Goal: Task Accomplishment & Management: Complete application form

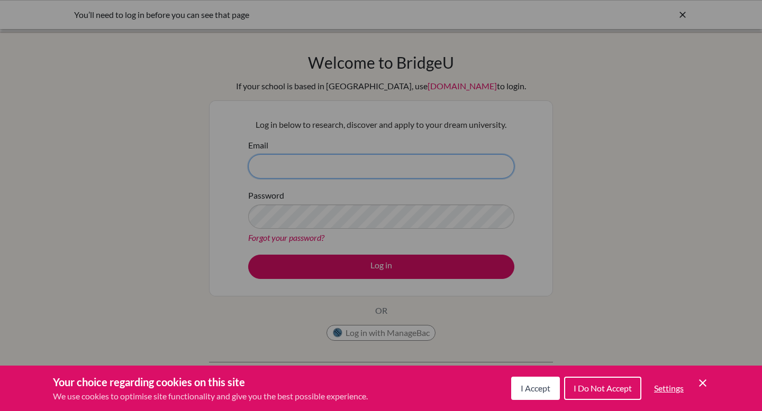
type input "[PERSON_NAME][EMAIL_ADDRESS][PERSON_NAME][DOMAIN_NAME]"
click at [353, 264] on div "Cookie Preferences" at bounding box center [381, 205] width 762 height 411
click at [532, 389] on span "I Accept" at bounding box center [535, 388] width 30 height 10
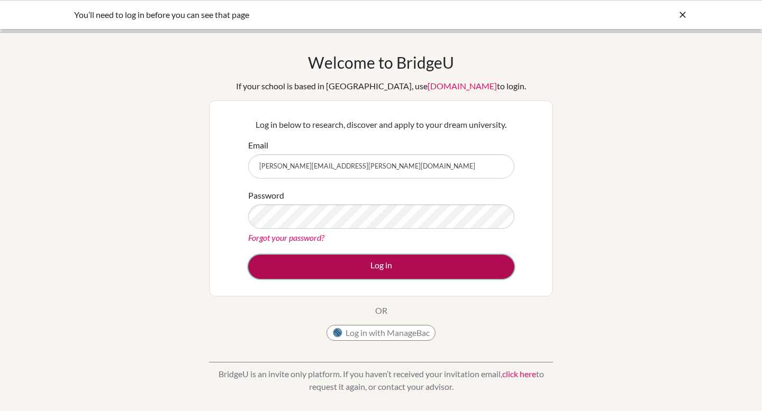
click at [382, 271] on button "Log in" at bounding box center [381, 267] width 266 height 24
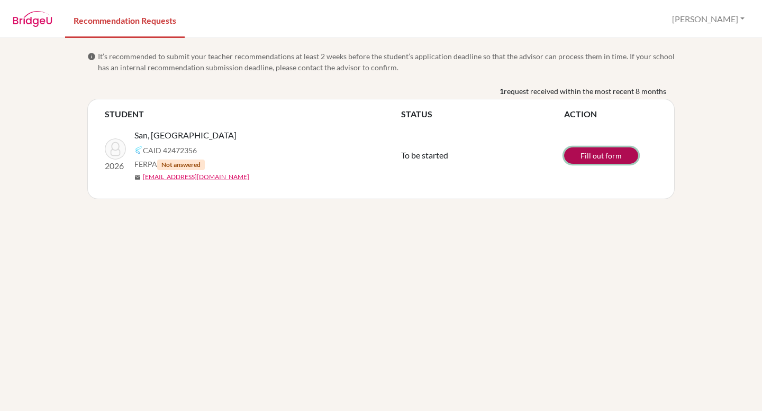
click at [588, 157] on link "Fill out form" at bounding box center [601, 156] width 74 height 16
